Goal: Information Seeking & Learning: Learn about a topic

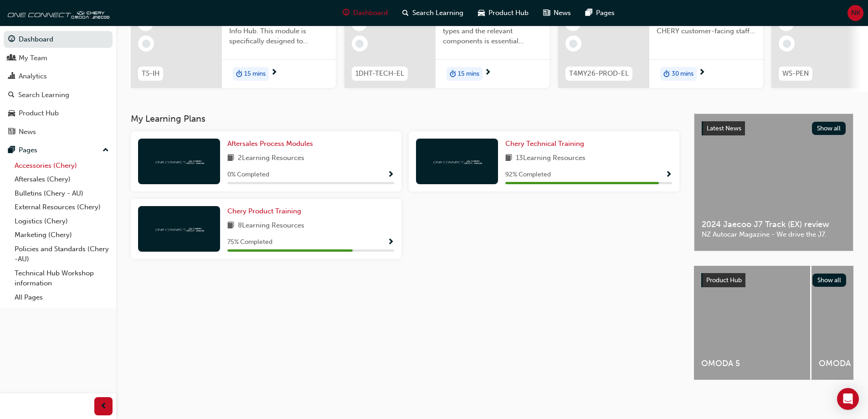
click at [42, 164] on link "Accessories (Chery)" at bounding box center [62, 166] width 102 height 14
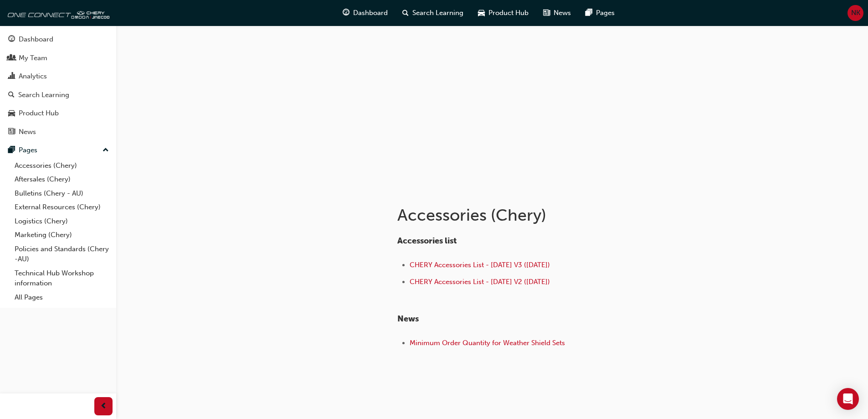
scroll to position [41, 0]
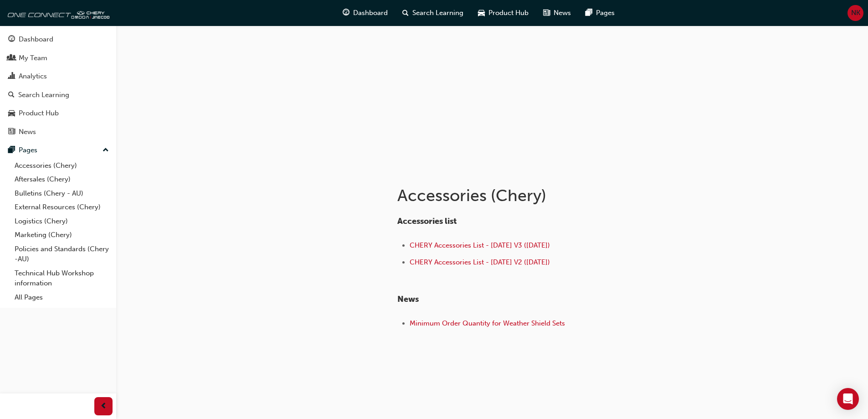
click at [469, 312] on div "Accessories list CHERY Accessories List - Aug 25 V3 (18.08.25) CHERY Accessorie…" at bounding box center [545, 273] width 296 height 115
click at [467, 326] on span "Minimum Order Quantity for Weather Shield Sets" at bounding box center [486, 323] width 155 height 8
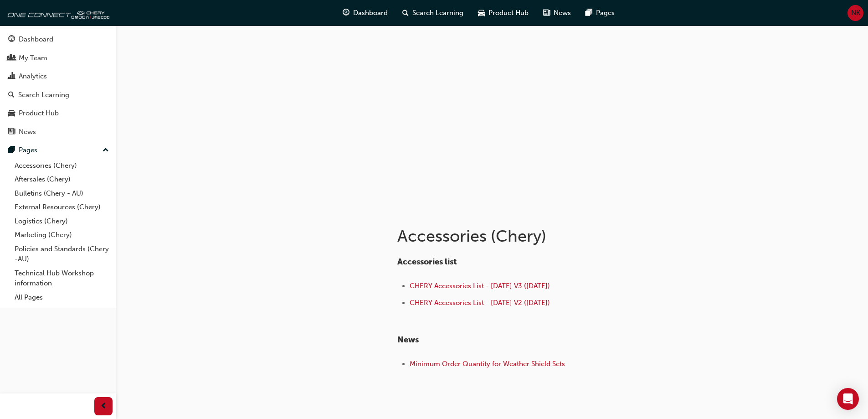
click at [363, 78] on div at bounding box center [492, 117] width 547 height 182
drag, startPoint x: 545, startPoint y: 154, endPoint x: 546, endPoint y: 169, distance: 14.1
click at [546, 169] on div at bounding box center [492, 117] width 547 height 182
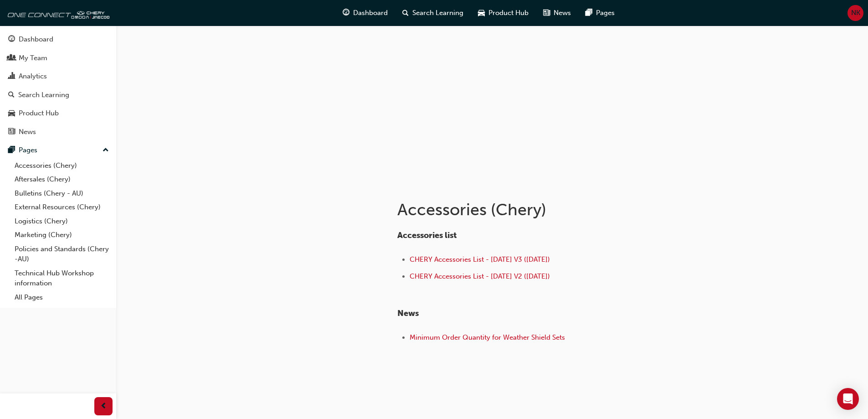
scroll to position [41, 0]
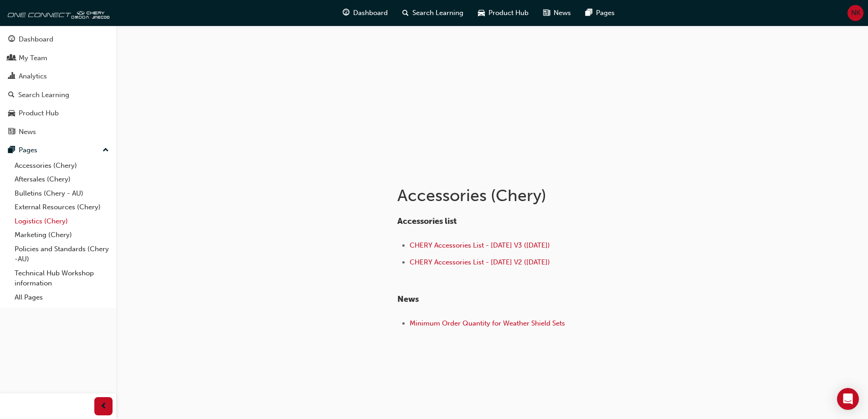
click at [30, 220] on link "Logistics (Chery)" at bounding box center [62, 221] width 102 height 14
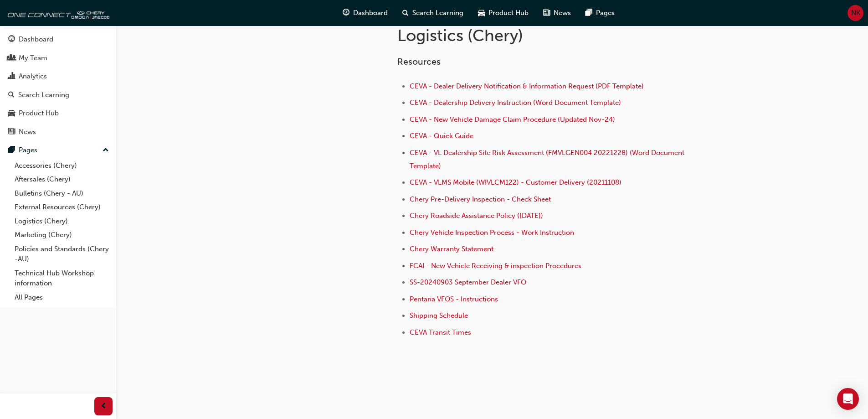
scroll to position [210, 0]
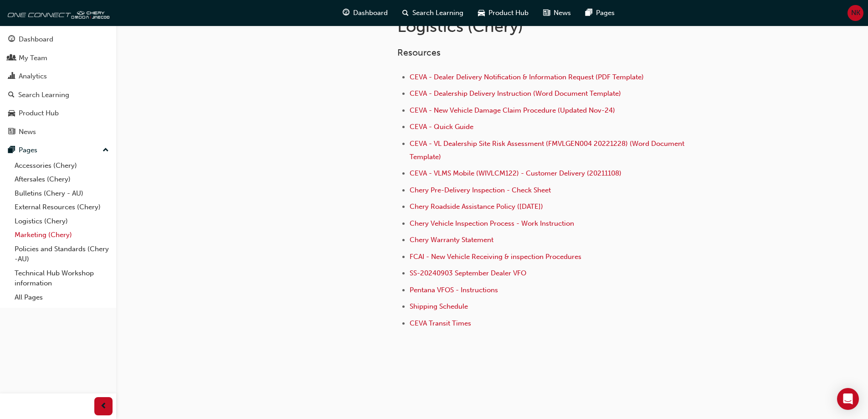
click at [28, 237] on link "Marketing (Chery)" at bounding box center [62, 235] width 102 height 14
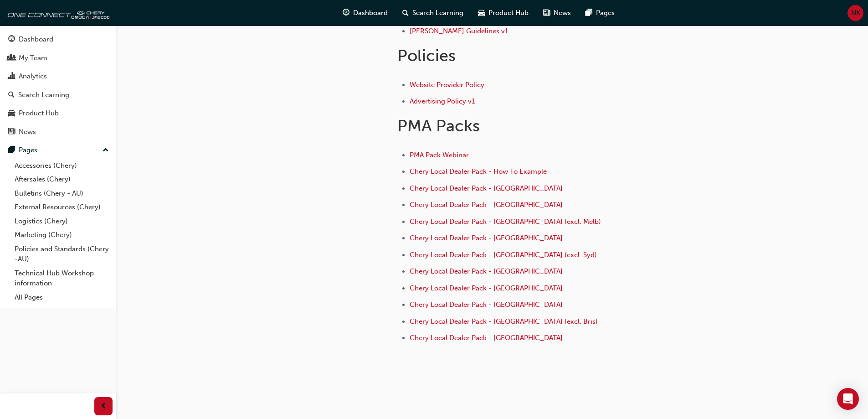
scroll to position [350, 0]
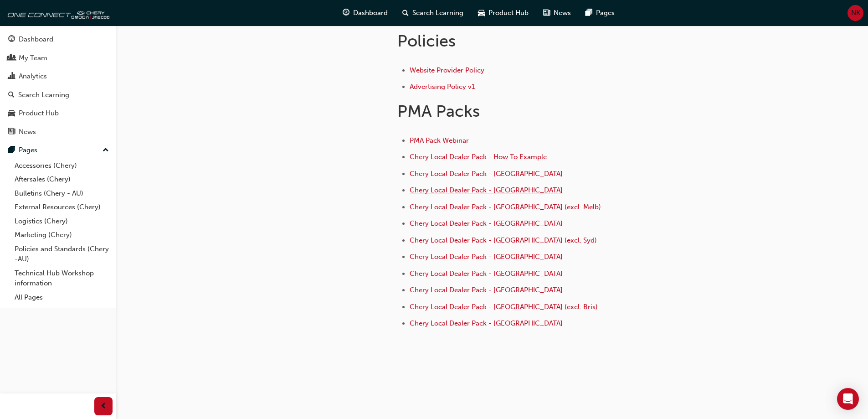
click at [487, 190] on span "Chery Local Dealer Pack - Melbourne" at bounding box center [485, 190] width 153 height 8
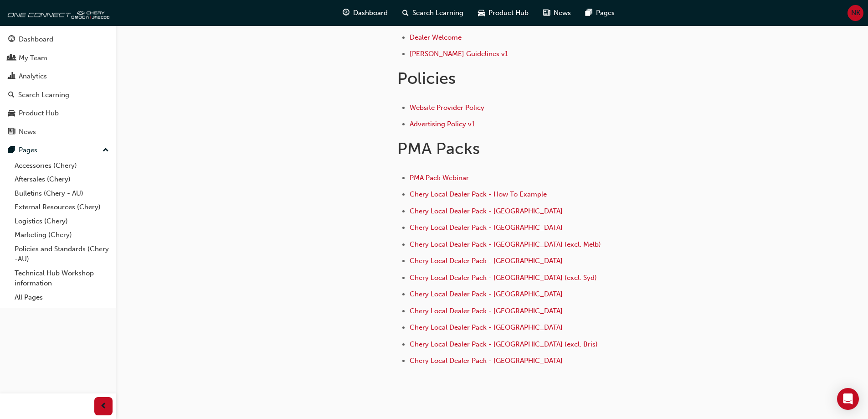
scroll to position [319, 0]
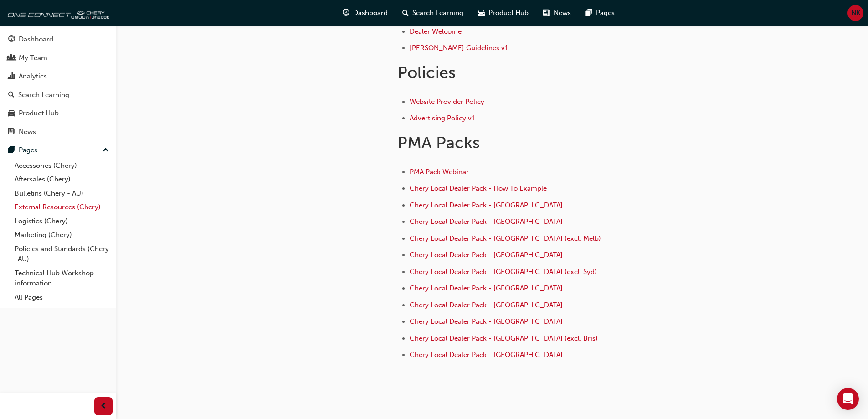
click at [45, 205] on link "External Resources (Chery)" at bounding box center [62, 207] width 102 height 14
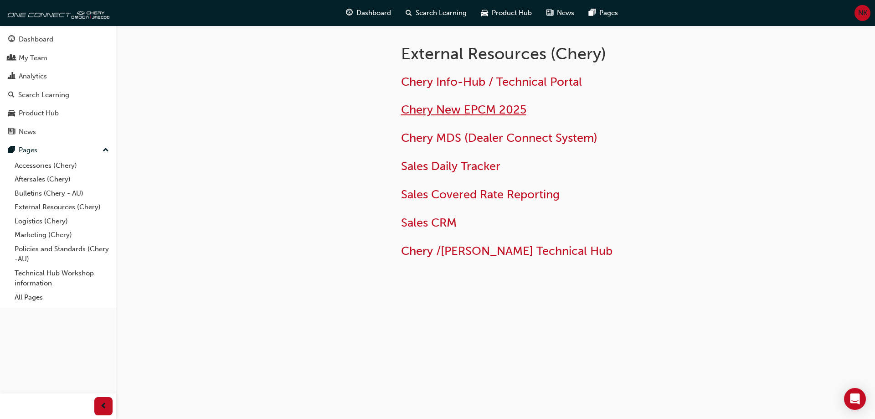
click at [462, 113] on span "Chery New EPCM 2025" at bounding box center [463, 109] width 125 height 14
click at [423, 170] on span "Sales Daily Tracker" at bounding box center [450, 166] width 99 height 14
click at [36, 71] on div "Analytics" at bounding box center [58, 76] width 100 height 11
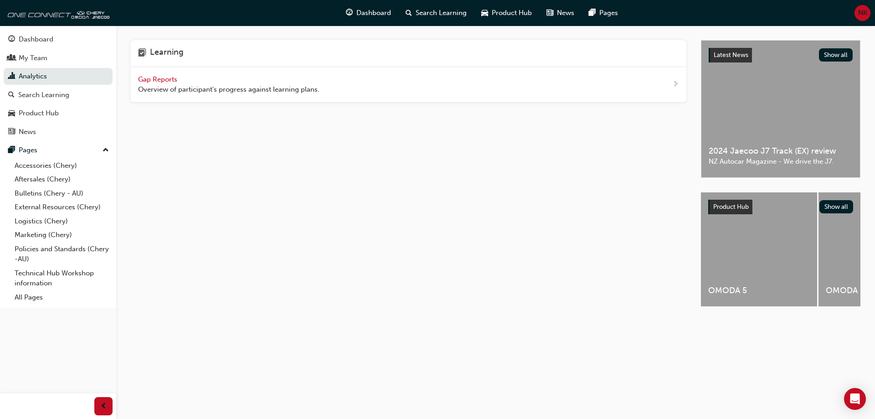
click at [173, 79] on span "Gap Reports" at bounding box center [158, 79] width 41 height 8
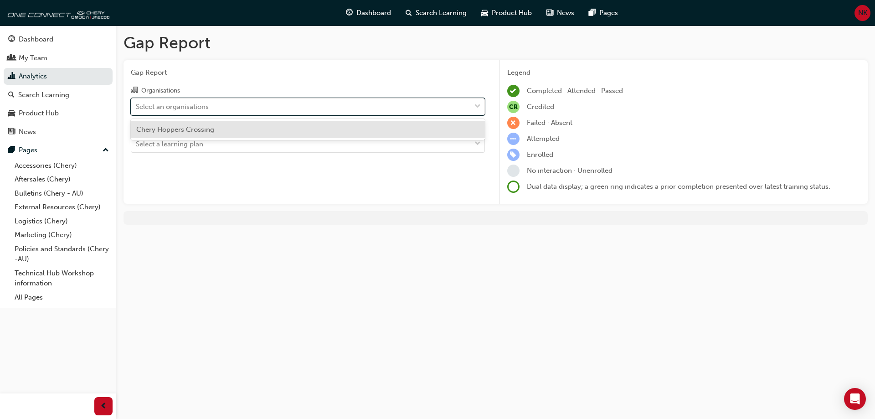
click at [474, 103] on div at bounding box center [478, 106] width 14 height 16
click at [137, 103] on input "Organisations option Chery Hoppers Crossing focused, 1 of 1. 1 result available…" at bounding box center [136, 106] width 1 height 8
click at [266, 128] on div "Chery Hoppers Crossing" at bounding box center [308, 130] width 354 height 18
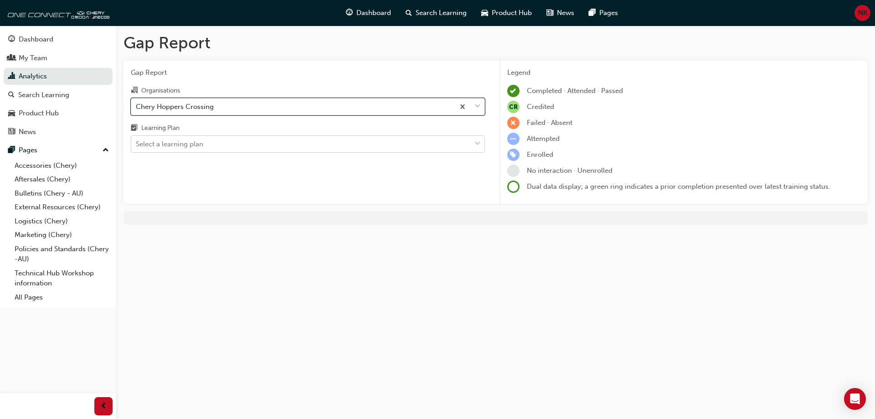
click at [481, 143] on div at bounding box center [478, 144] width 14 height 16
click at [137, 143] on input "Learning Plan Select a learning plan" at bounding box center [136, 144] width 1 height 8
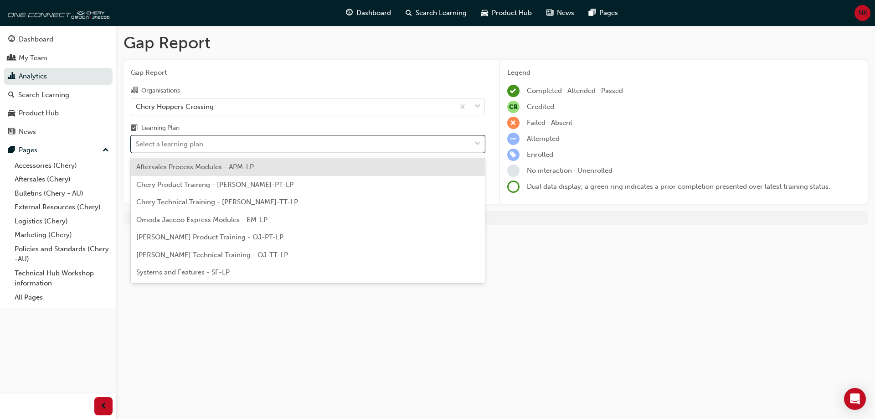
click at [268, 164] on div "Aftersales Process Modules - APM-LP" at bounding box center [308, 167] width 354 height 18
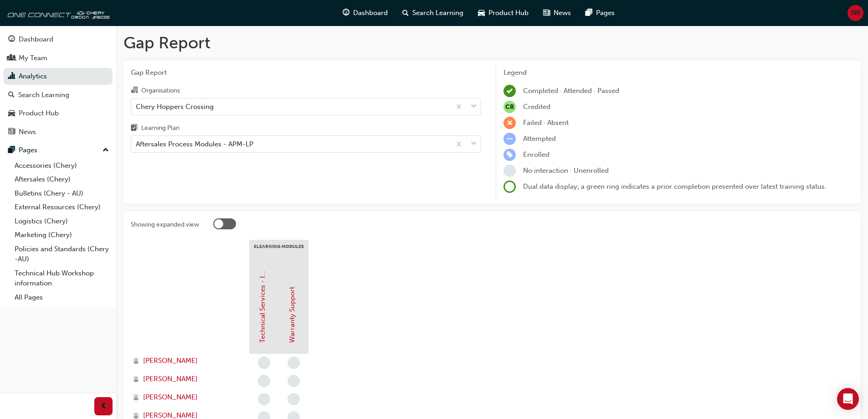
click at [507, 187] on span at bounding box center [509, 186] width 12 height 12
click at [472, 144] on span "down-icon" at bounding box center [474, 144] width 6 height 12
click at [137, 144] on input "Learning Plan Aftersales Process Modules - APM-LP" at bounding box center [136, 144] width 1 height 8
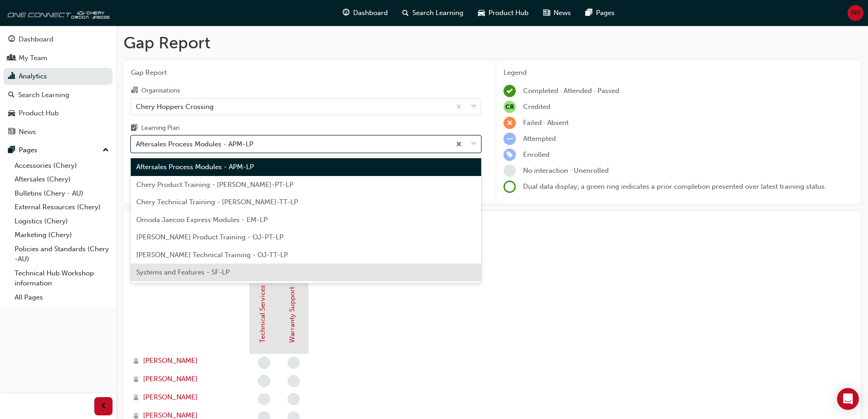
click at [237, 267] on div "Systems and Features - SF-LP" at bounding box center [306, 272] width 350 height 18
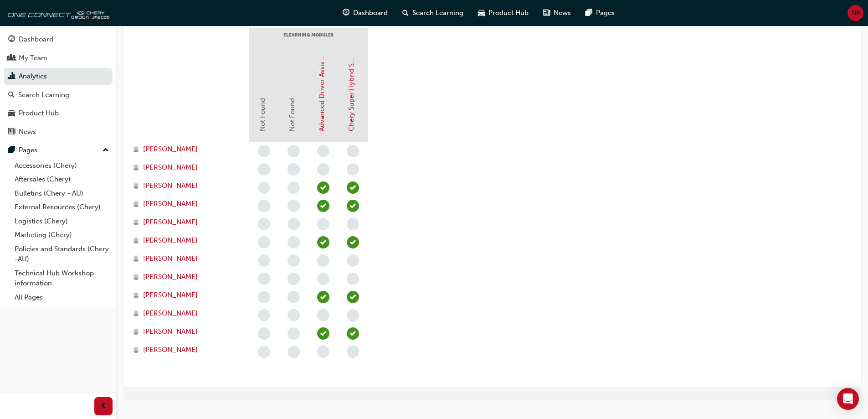
scroll to position [228, 0]
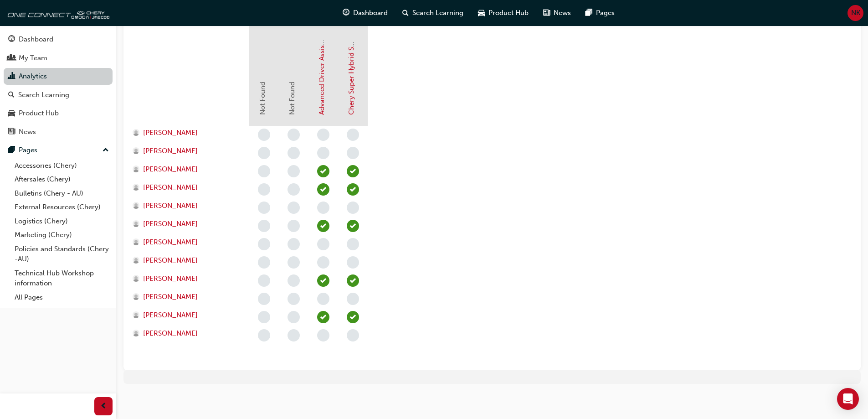
click at [45, 82] on link "Analytics" at bounding box center [58, 76] width 109 height 17
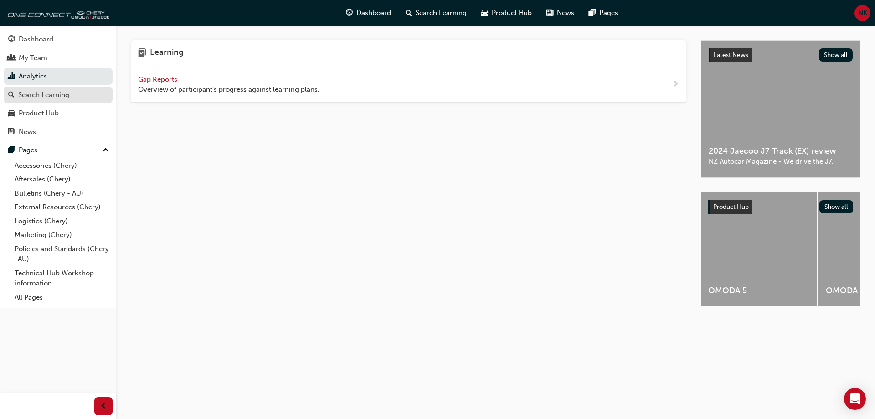
click at [42, 93] on div "Search Learning" at bounding box center [43, 95] width 51 height 10
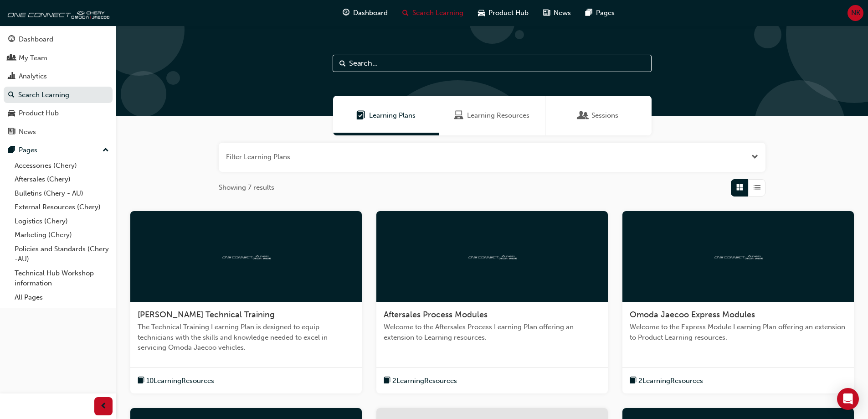
click at [510, 107] on div "Learning Resources" at bounding box center [492, 116] width 106 height 40
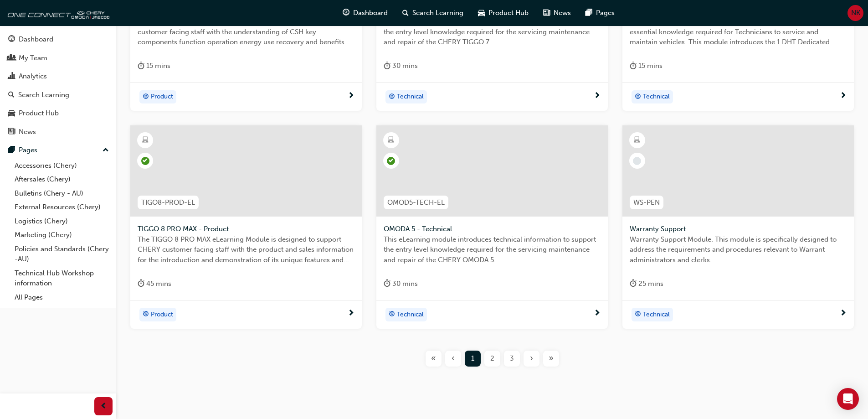
scroll to position [319, 0]
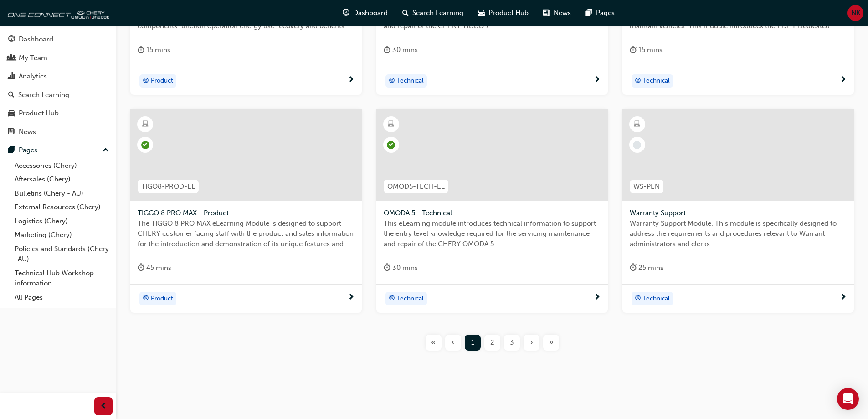
click at [494, 340] on div "2" at bounding box center [492, 342] width 16 height 16
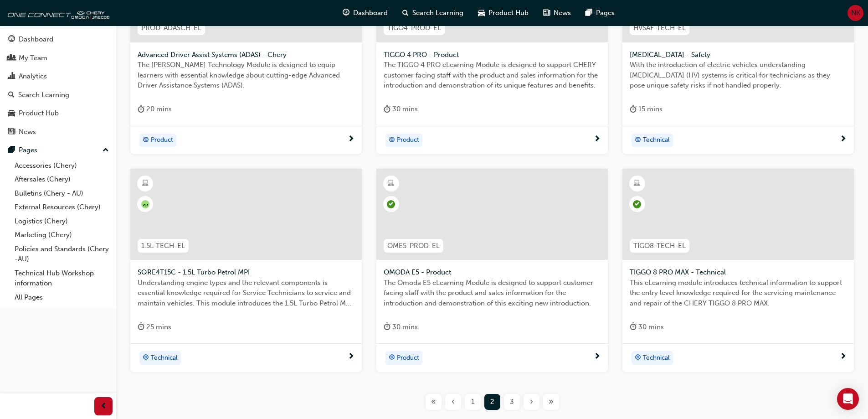
scroll to position [273, 0]
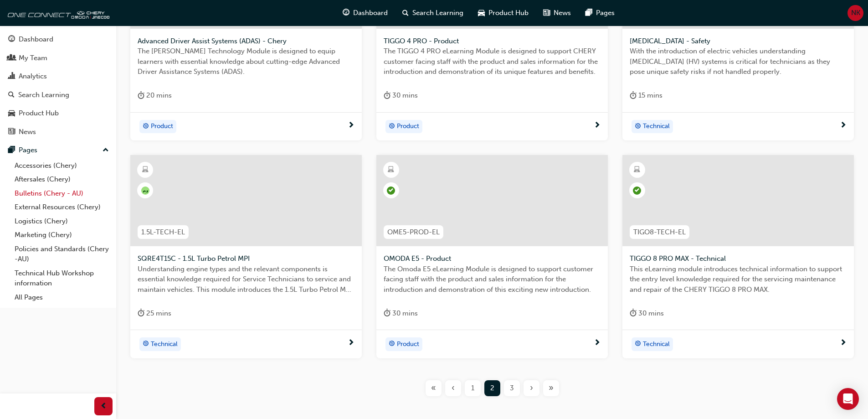
click at [37, 190] on link "Bulletins (Chery - AU)" at bounding box center [62, 193] width 102 height 14
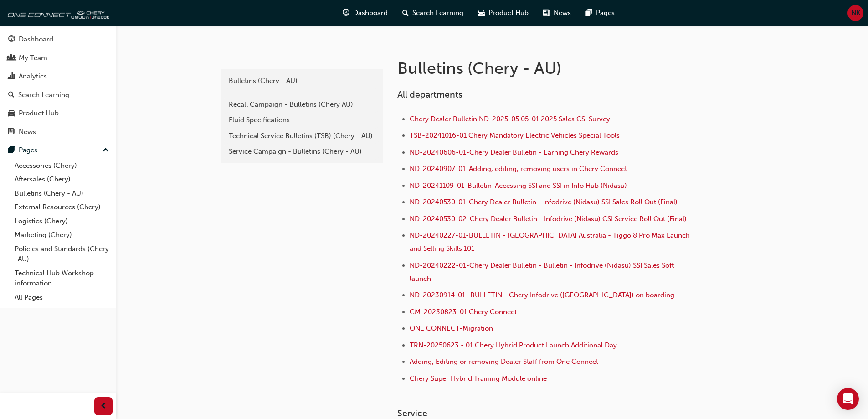
scroll to position [182, 0]
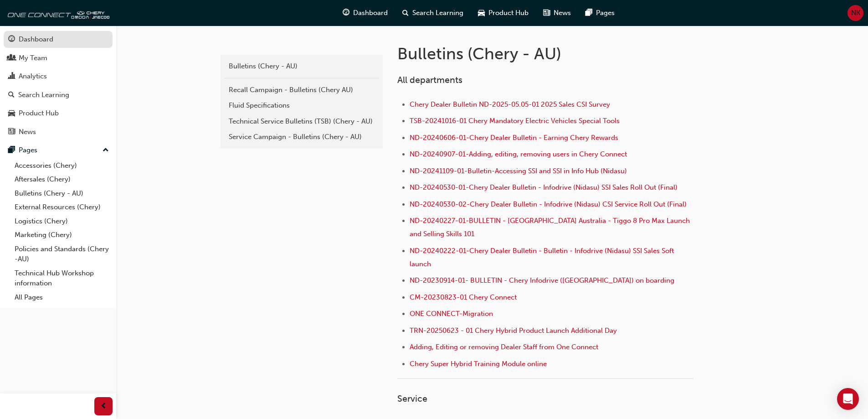
click at [41, 39] on div "Dashboard" at bounding box center [36, 39] width 35 height 10
